Goal: Transaction & Acquisition: Purchase product/service

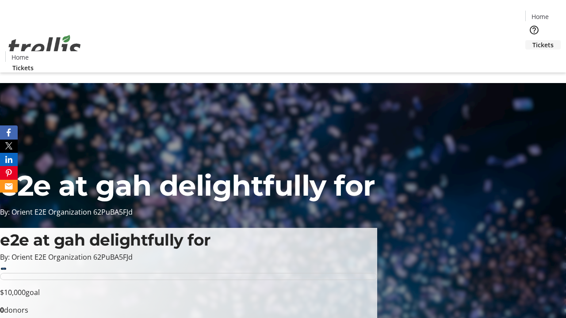
click at [532, 40] on span "Tickets" at bounding box center [542, 44] width 21 height 9
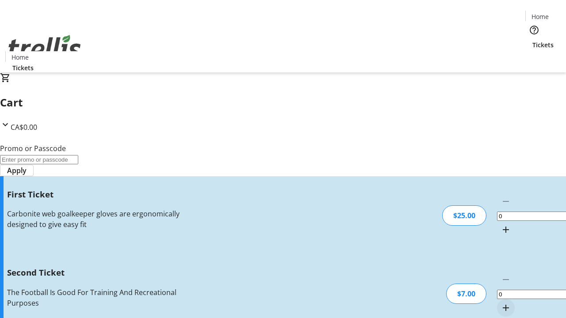
click at [500, 225] on mat-icon "Increment by one" at bounding box center [505, 230] width 11 height 11
type input "1"
click at [500, 303] on mat-icon "Increment by one" at bounding box center [505, 308] width 11 height 11
type input "2"
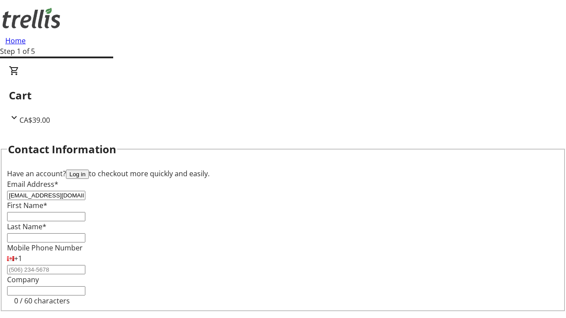
type input "[EMAIL_ADDRESS][DOMAIN_NAME]"
type input "[PERSON_NAME]"
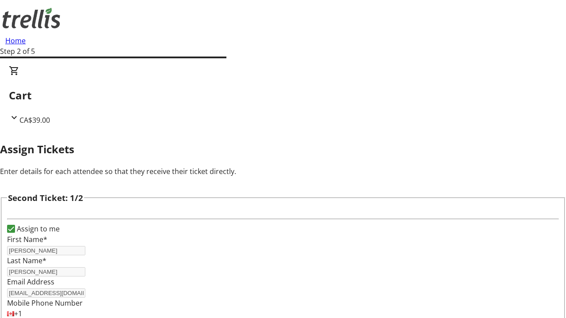
type input "Alta"
type input "[PERSON_NAME]"
type input "[EMAIL_ADDRESS][DOMAIN_NAME]"
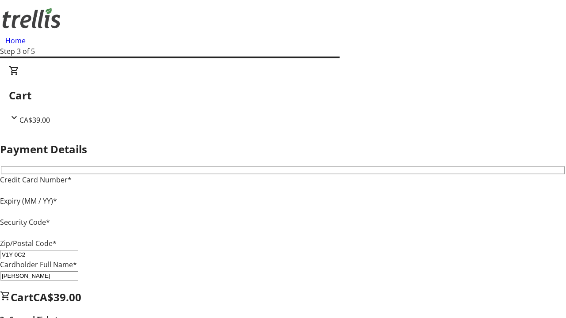
type input "V1Y 0C2"
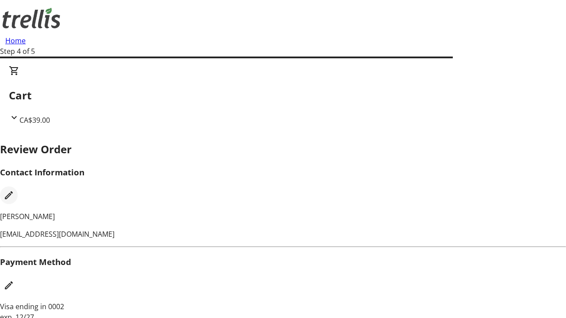
click at [14, 190] on mat-icon "Edit Contact Information" at bounding box center [9, 195] width 11 height 11
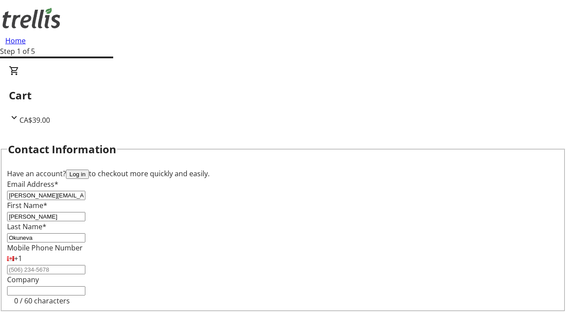
type input "Okuneva"
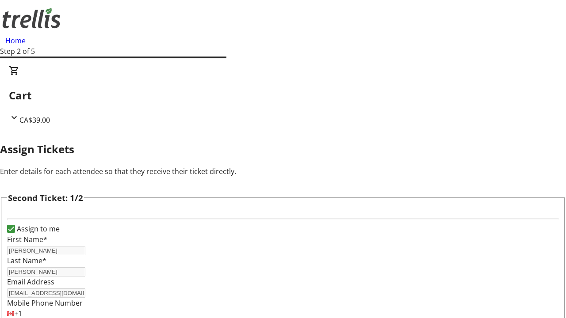
type input "New"
type input "Name"
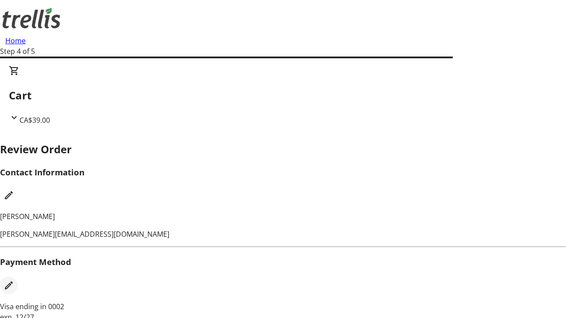
click at [14, 280] on mat-icon "Edit Payment Method" at bounding box center [9, 285] width 11 height 11
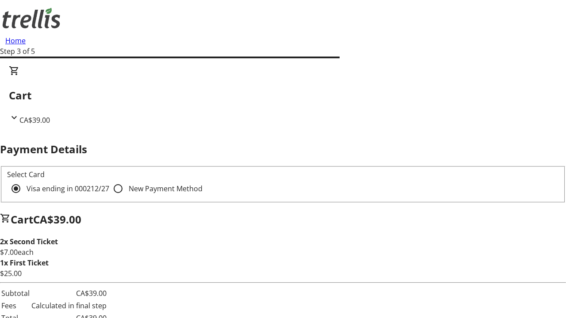
click at [109, 180] on input "New Payment Method" at bounding box center [118, 189] width 18 height 18
radio input "true"
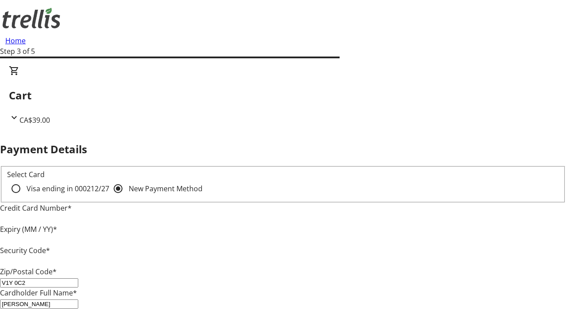
type input "V1Y 0C2"
